Goal: Task Accomplishment & Management: Use online tool/utility

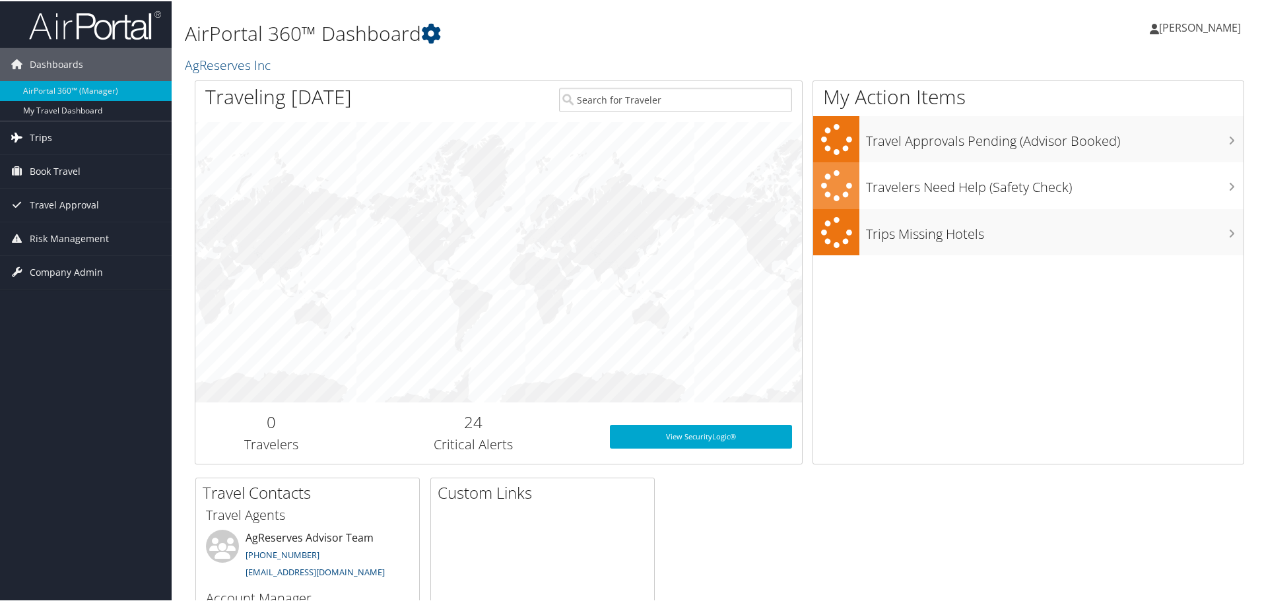
click at [48, 133] on span "Trips" at bounding box center [41, 136] width 22 height 33
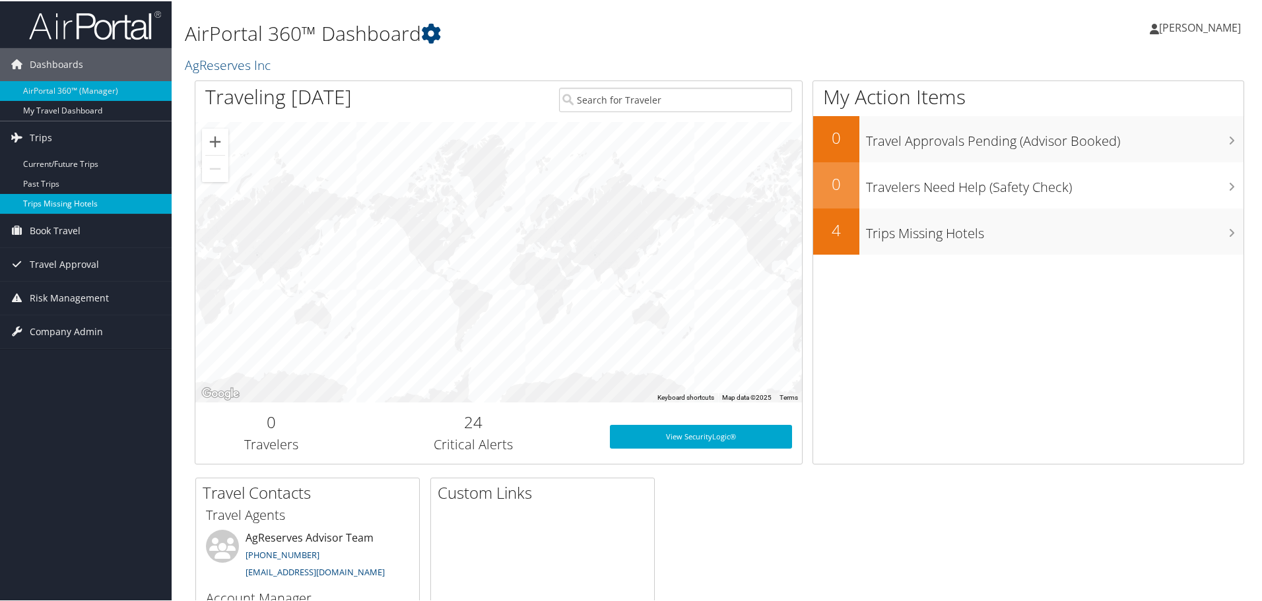
click at [65, 207] on link "Trips Missing Hotels" at bounding box center [86, 203] width 172 height 20
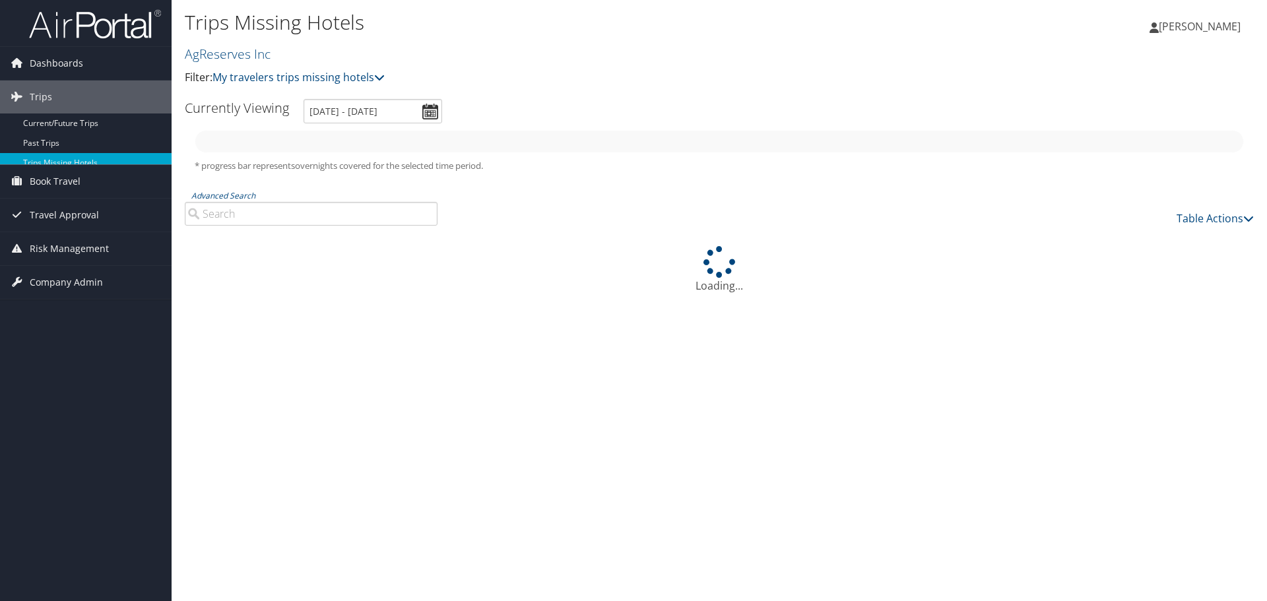
click at [13, 88] on icon at bounding box center [17, 96] width 20 height 20
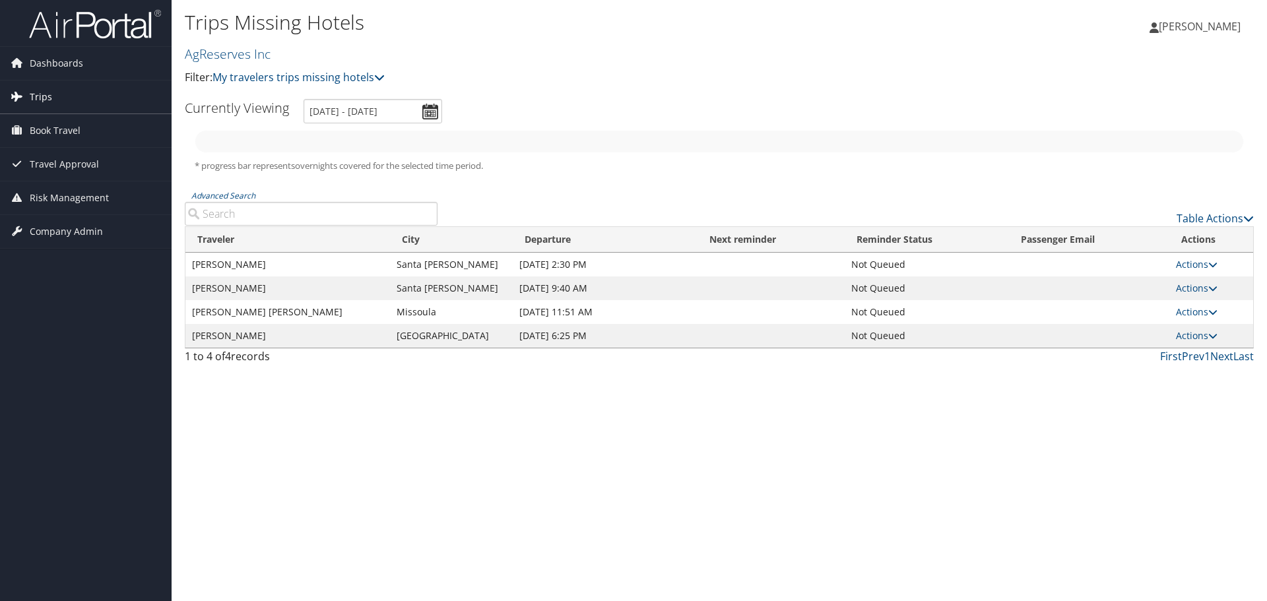
click at [38, 105] on span "Trips" at bounding box center [41, 97] width 22 height 33
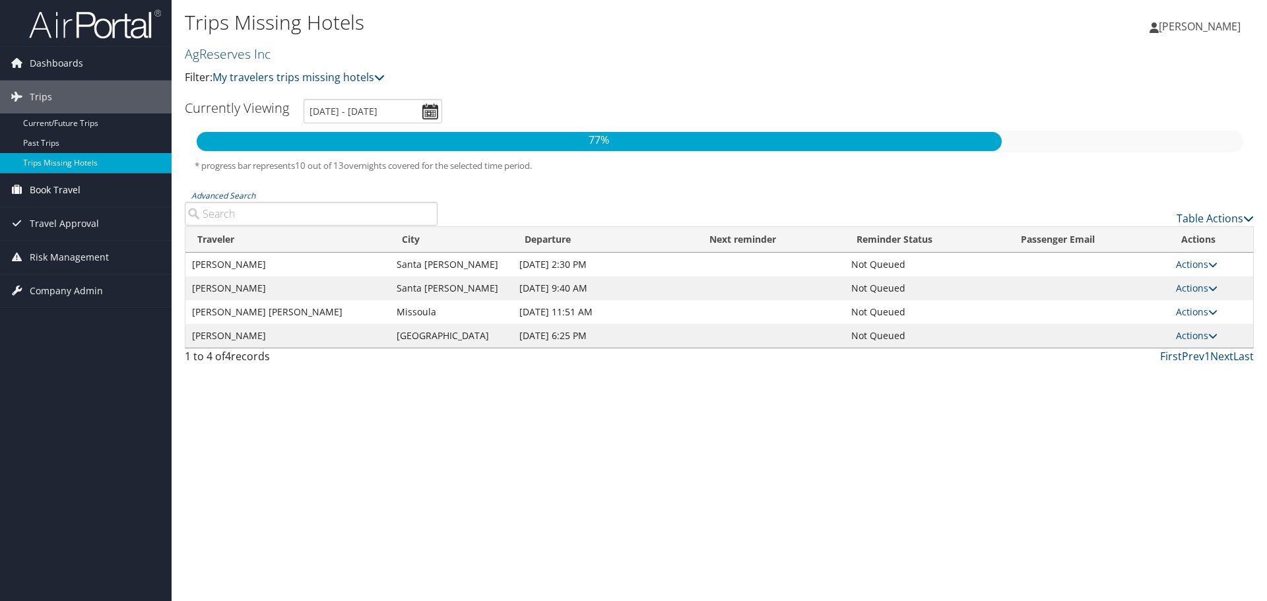
click at [67, 185] on span "Book Travel" at bounding box center [55, 190] width 51 height 33
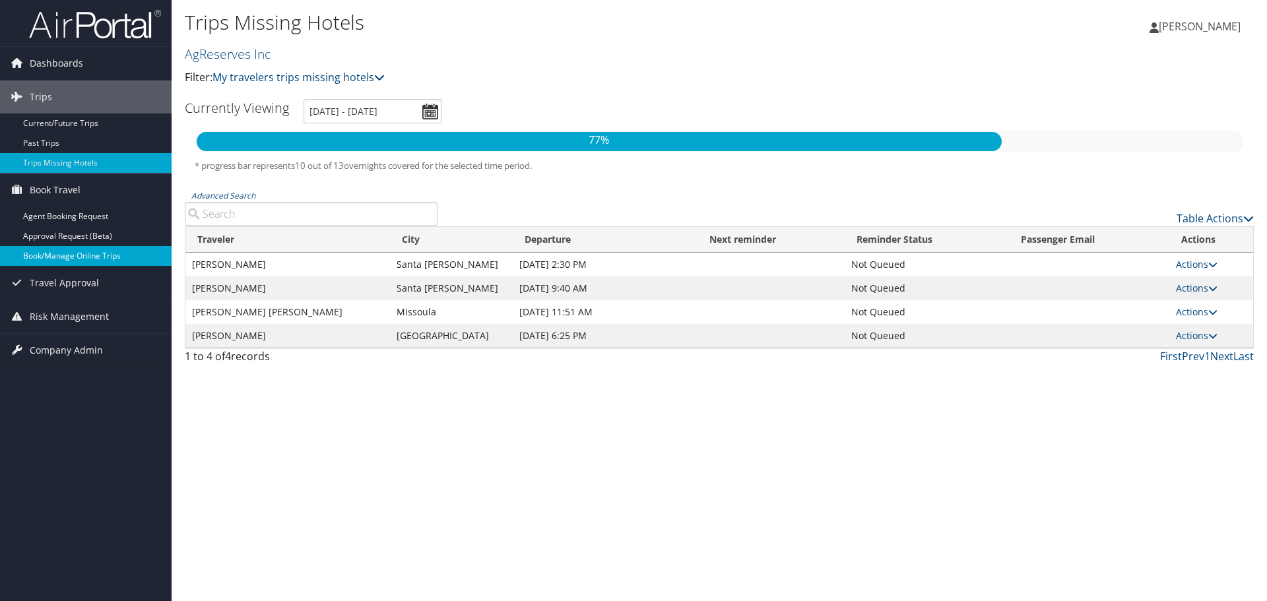
click at [69, 250] on link "Book/Manage Online Trips" at bounding box center [86, 256] width 172 height 20
